Goal: Check status: Check status

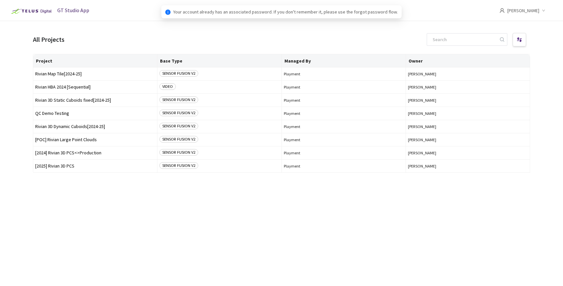
click at [44, 222] on div "Project Base Type Managed By Owner Rivian Map Tile[2024-25] SENSOR FUSION V2 Pl…" at bounding box center [281, 164] width 497 height 220
click at [65, 164] on span "[2025] Rivian 3D PCS" at bounding box center [95, 166] width 120 height 5
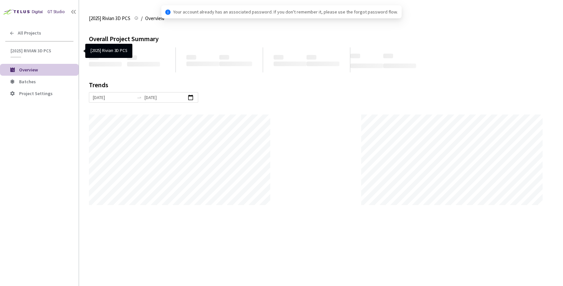
scroll to position [286, 563]
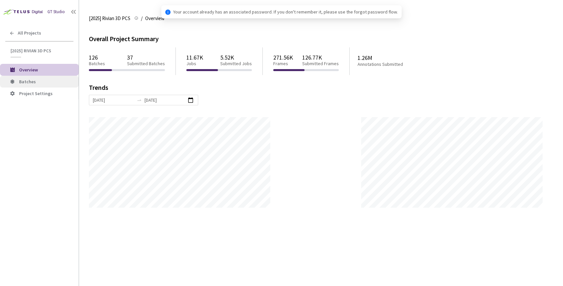
click at [38, 79] on span "Batches" at bounding box center [46, 82] width 54 height 6
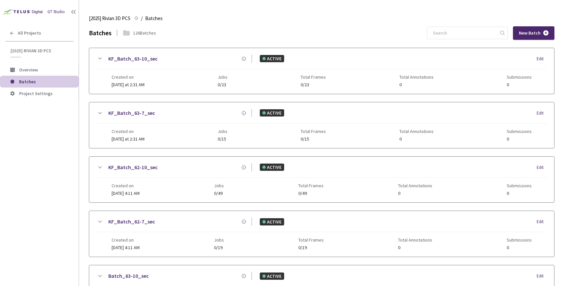
click at [35, 25] on div "GT Studio All Projects [2025] Rivian 3D PCS [2025] Rivian 3D PCS Overview Batch…" at bounding box center [39, 134] width 79 height 269
click at [29, 36] on div "All Projects" at bounding box center [39, 32] width 79 height 13
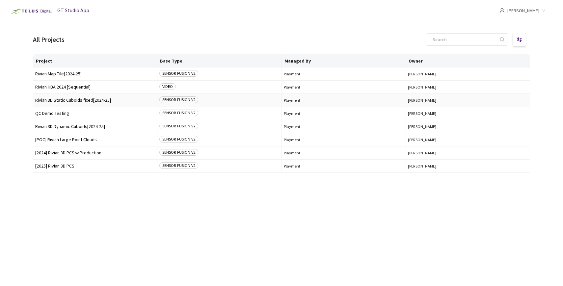
click at [68, 103] on td "Rivian 3D Static Cuboids fixed[2024-25]" at bounding box center [95, 100] width 124 height 13
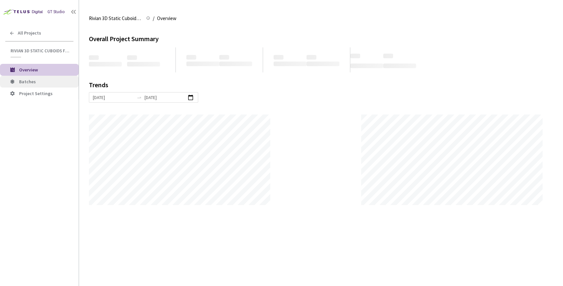
click at [45, 84] on span "Batches" at bounding box center [46, 82] width 54 height 6
